Goal: Task Accomplishment & Management: Understand process/instructions

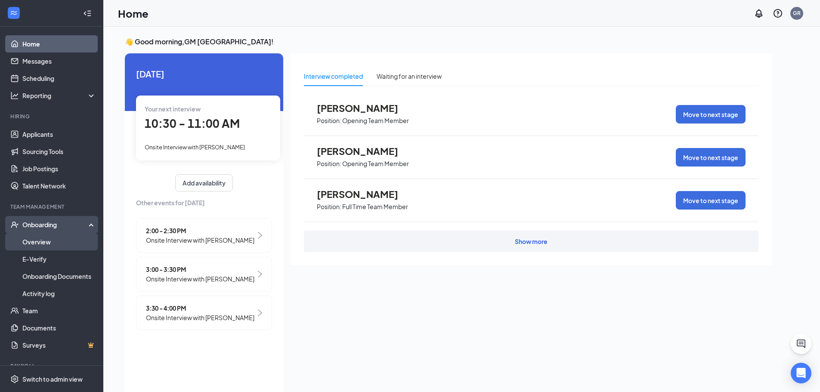
click at [40, 244] on link "Overview" at bounding box center [59, 241] width 74 height 17
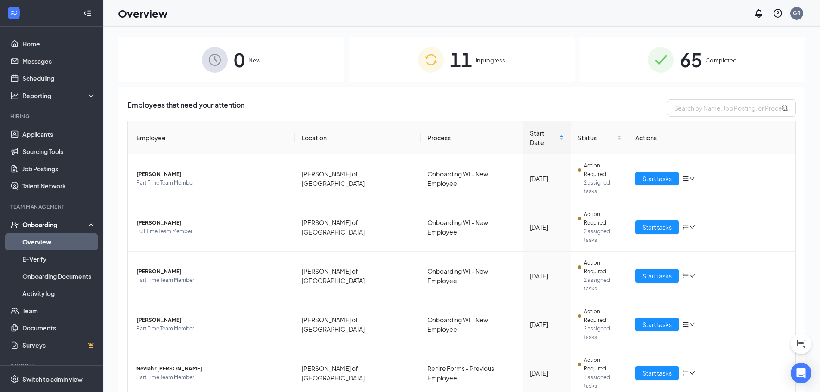
click at [430, 59] on img at bounding box center [431, 60] width 26 height 26
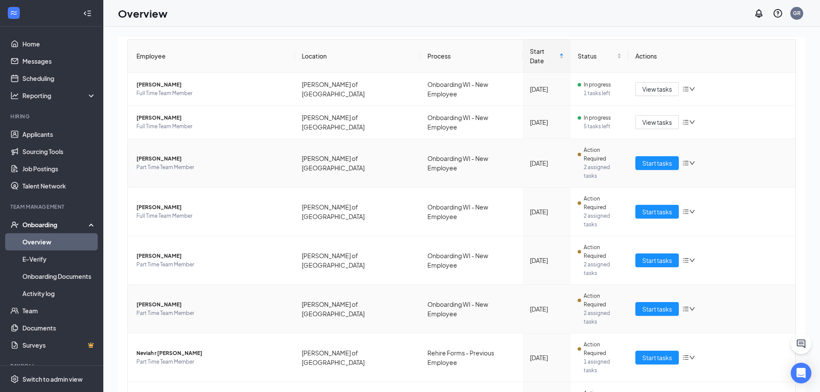
scroll to position [97, 0]
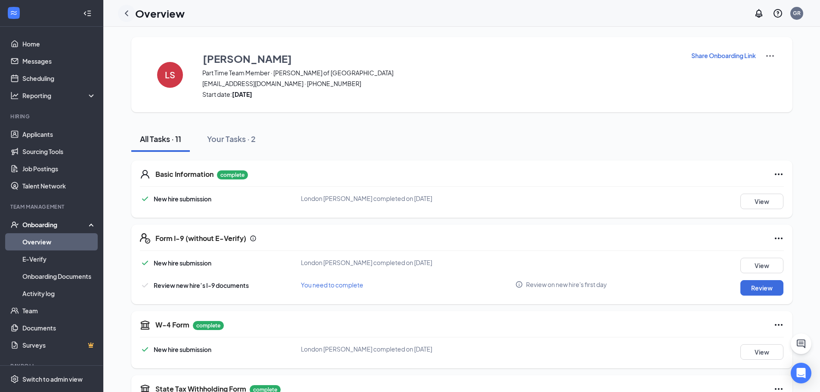
click at [129, 15] on icon "ChevronLeft" at bounding box center [126, 13] width 10 height 10
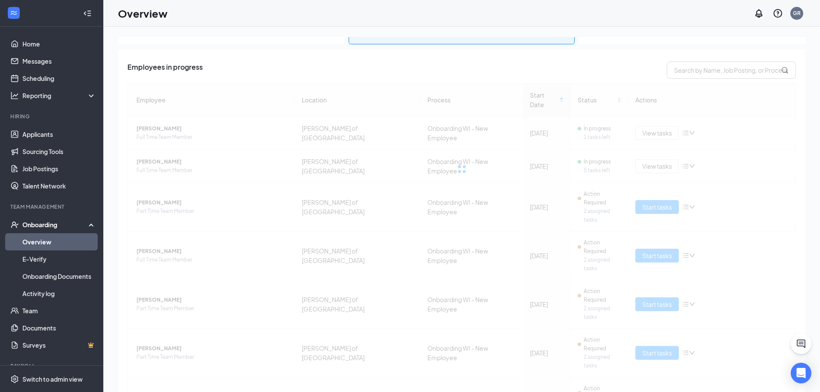
scroll to position [97, 0]
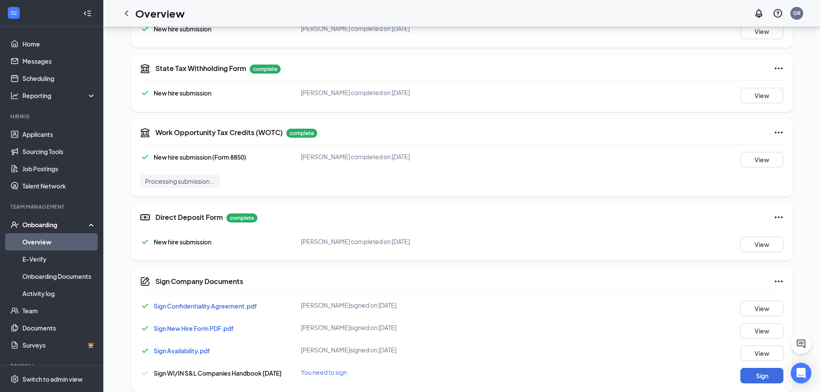
scroll to position [331, 0]
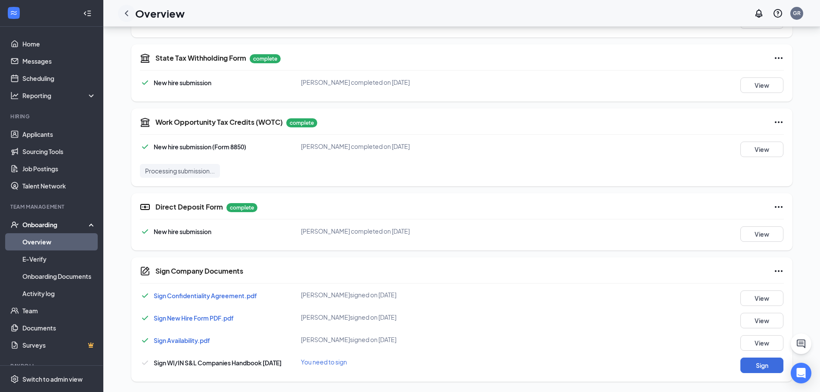
click at [127, 13] on icon "ChevronLeft" at bounding box center [126, 13] width 10 height 10
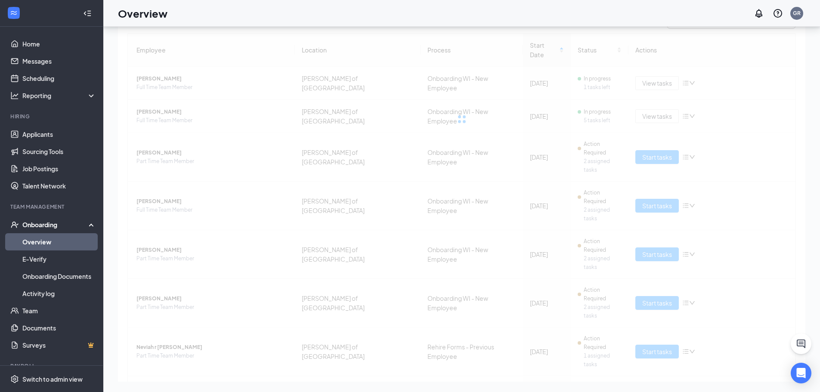
scroll to position [97, 0]
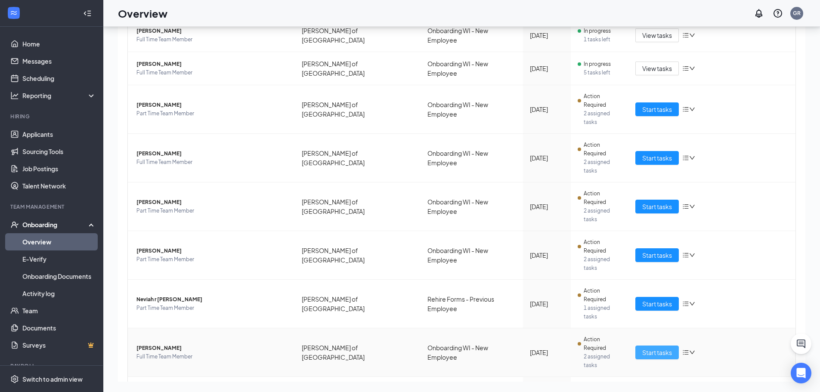
click at [651, 348] on span "Start tasks" at bounding box center [657, 352] width 30 height 9
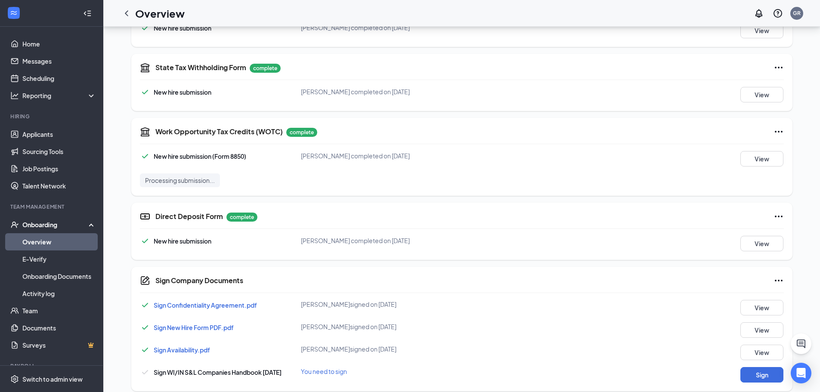
scroll to position [331, 0]
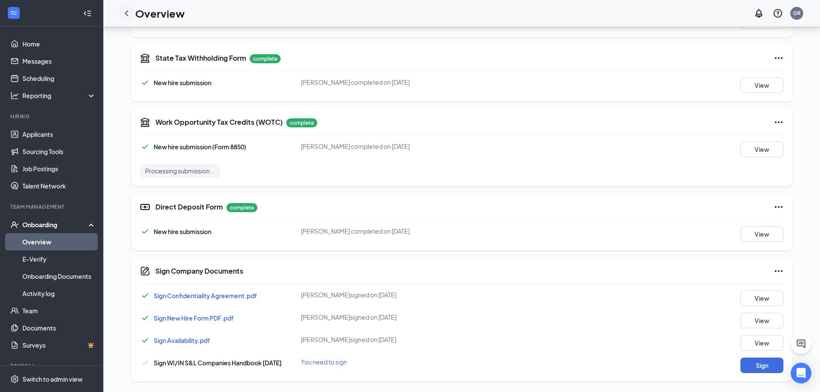
click at [126, 15] on icon "ChevronLeft" at bounding box center [126, 13] width 10 height 10
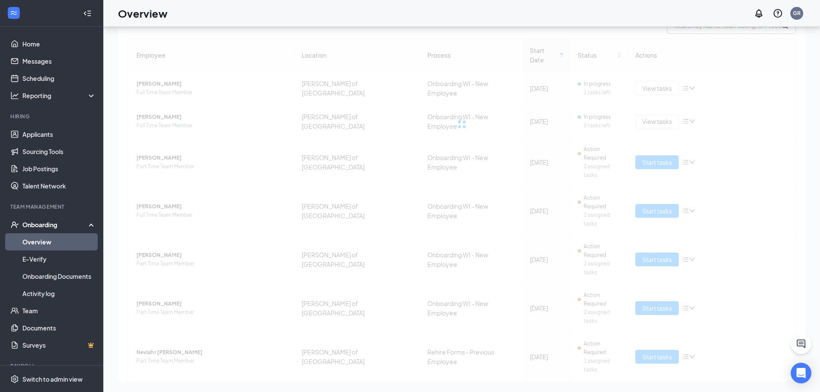
scroll to position [97, 0]
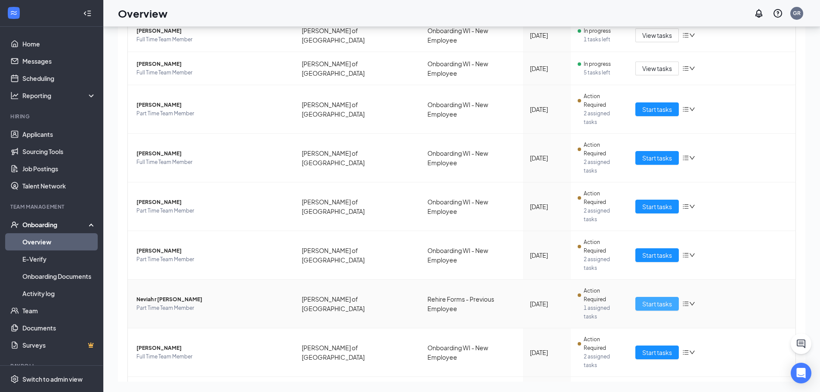
click at [646, 299] on span "Start tasks" at bounding box center [657, 303] width 30 height 9
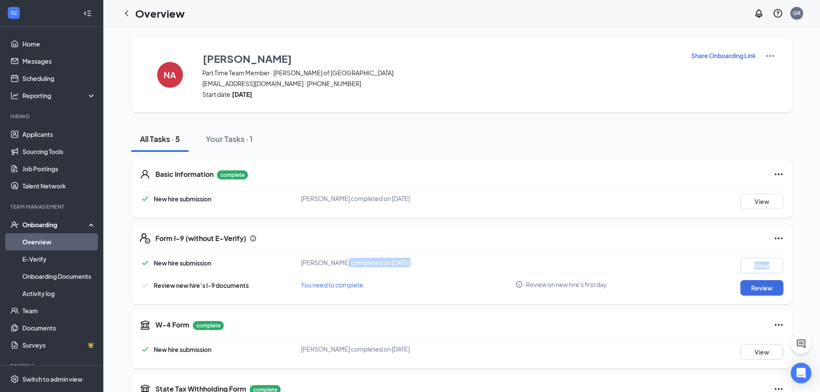
drag, startPoint x: 153, startPoint y: 287, endPoint x: 337, endPoint y: 273, distance: 184.2
click at [337, 273] on div "New hire submission [PERSON_NAME] completed on [DATE] View Review new hire’s I-…" at bounding box center [462, 277] width 644 height 38
click at [237, 302] on div "Form I-9 (without E-Verify) New hire submission [PERSON_NAME] completed on [DAT…" at bounding box center [461, 265] width 661 height 80
